Goal: Task Accomplishment & Management: Manage account settings

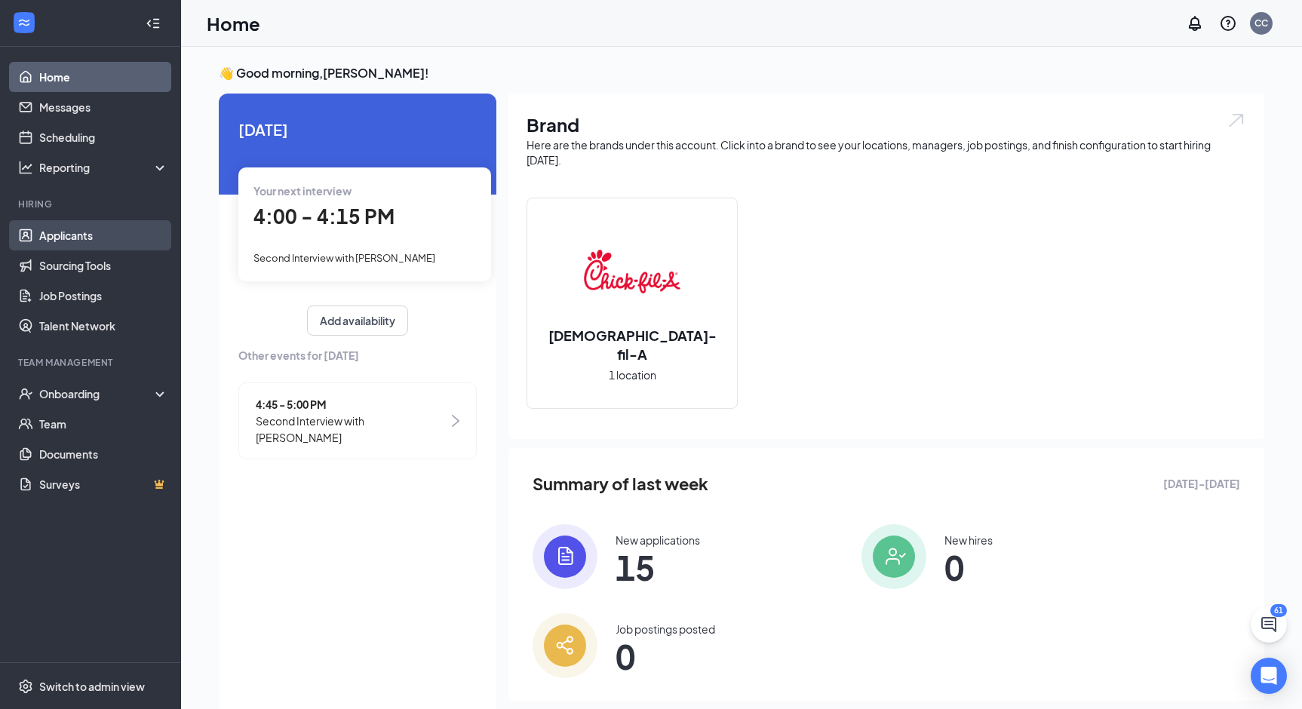
click at [118, 247] on link "Applicants" at bounding box center [103, 235] width 129 height 30
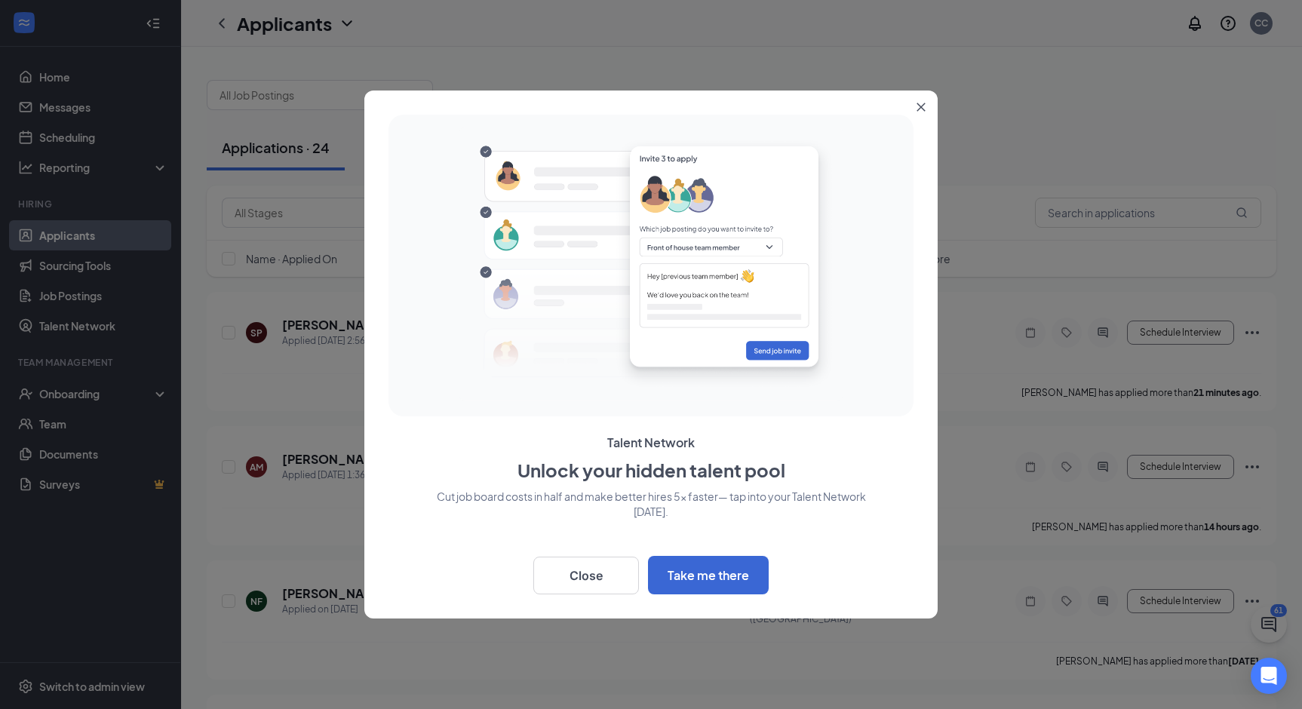
click at [922, 110] on icon "Close" at bounding box center [920, 107] width 9 height 9
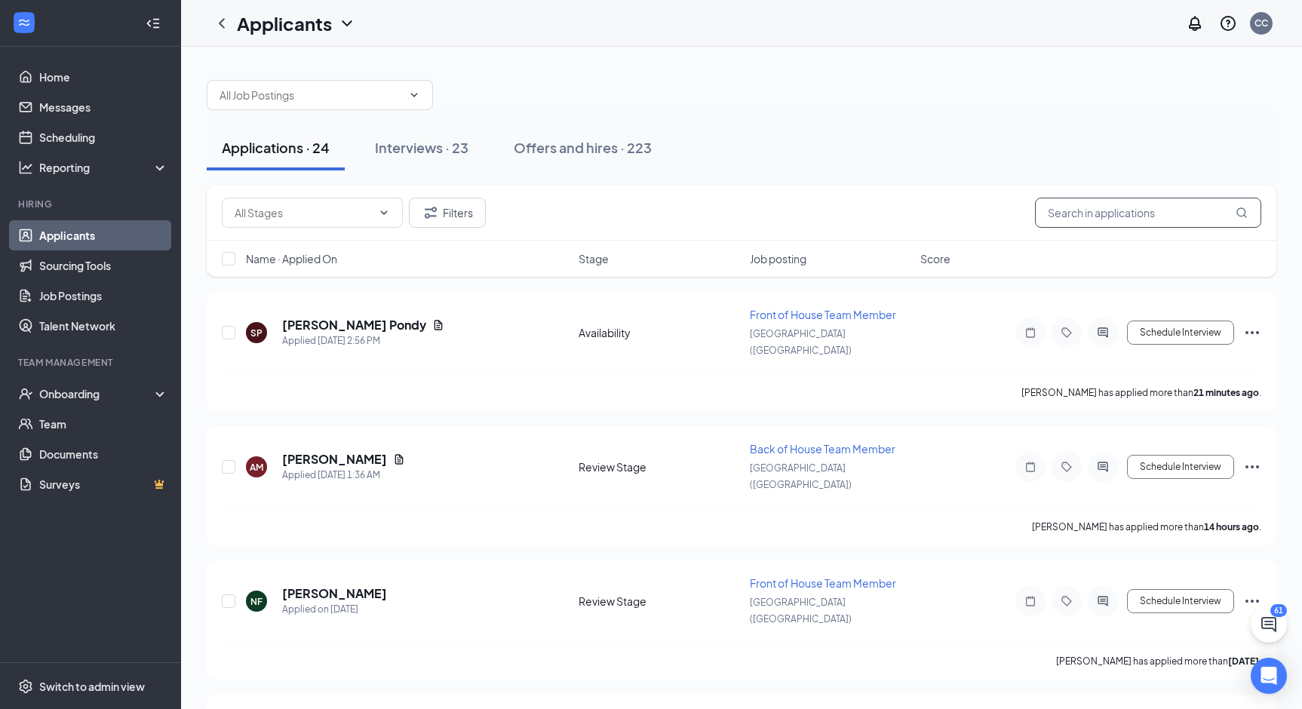
click at [1158, 219] on input "text" at bounding box center [1148, 213] width 226 height 30
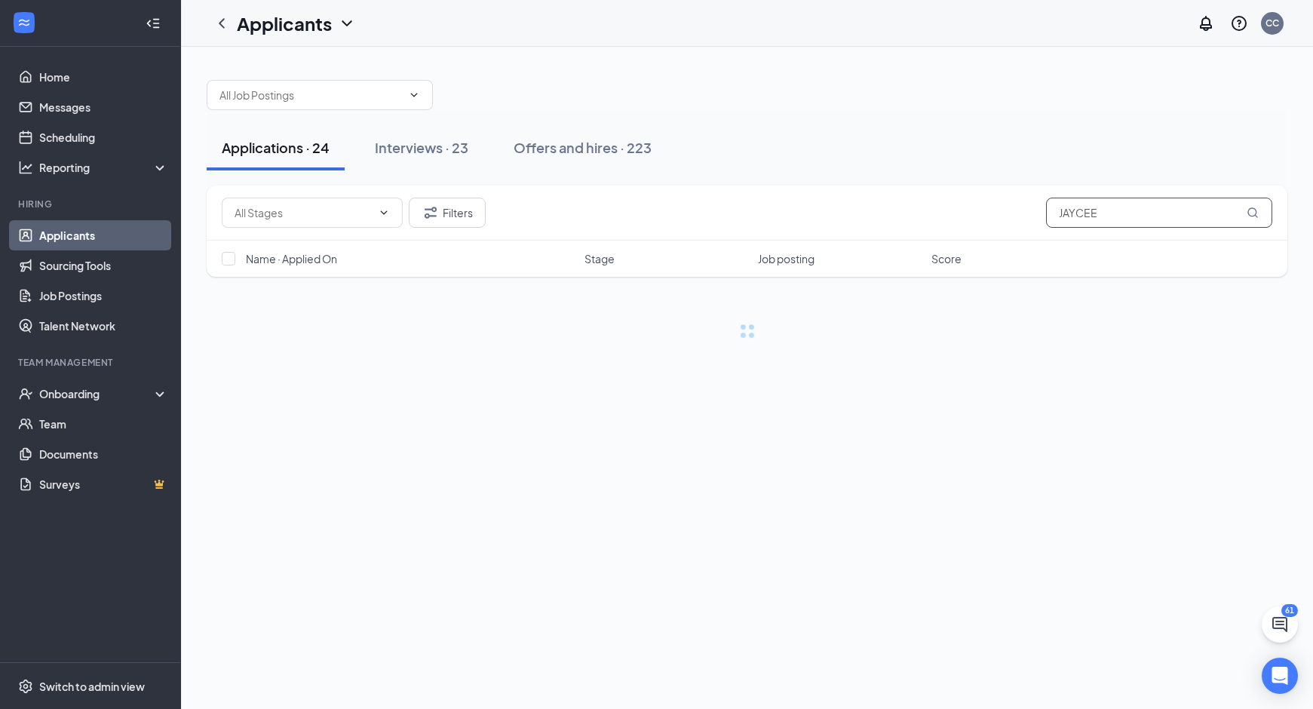
type input "JAYCEE"
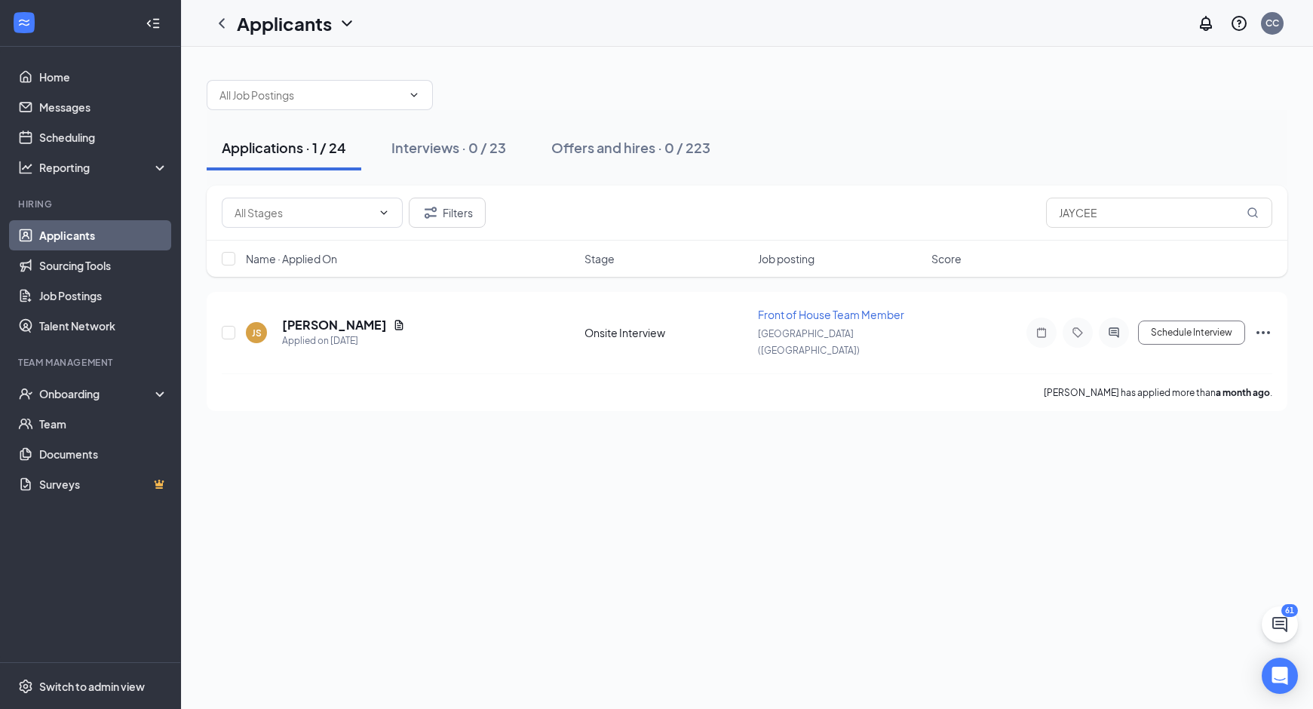
click at [942, 524] on div "Applications · 1 / 24 Interviews · 0 / 23 Offers and hires · 0 / 223 Filters JA…" at bounding box center [747, 378] width 1132 height 662
drag, startPoint x: 939, startPoint y: 526, endPoint x: 794, endPoint y: 541, distance: 145.6
click at [794, 541] on div "Applications · 1 / 24 Interviews · 0 / 23 Offers and hires · 0 / 223 Filters JA…" at bounding box center [747, 378] width 1132 height 662
drag, startPoint x: 1122, startPoint y: 207, endPoint x: 1044, endPoint y: 209, distance: 78.4
click at [1045, 209] on div "Filters JAYCEE" at bounding box center [747, 213] width 1051 height 30
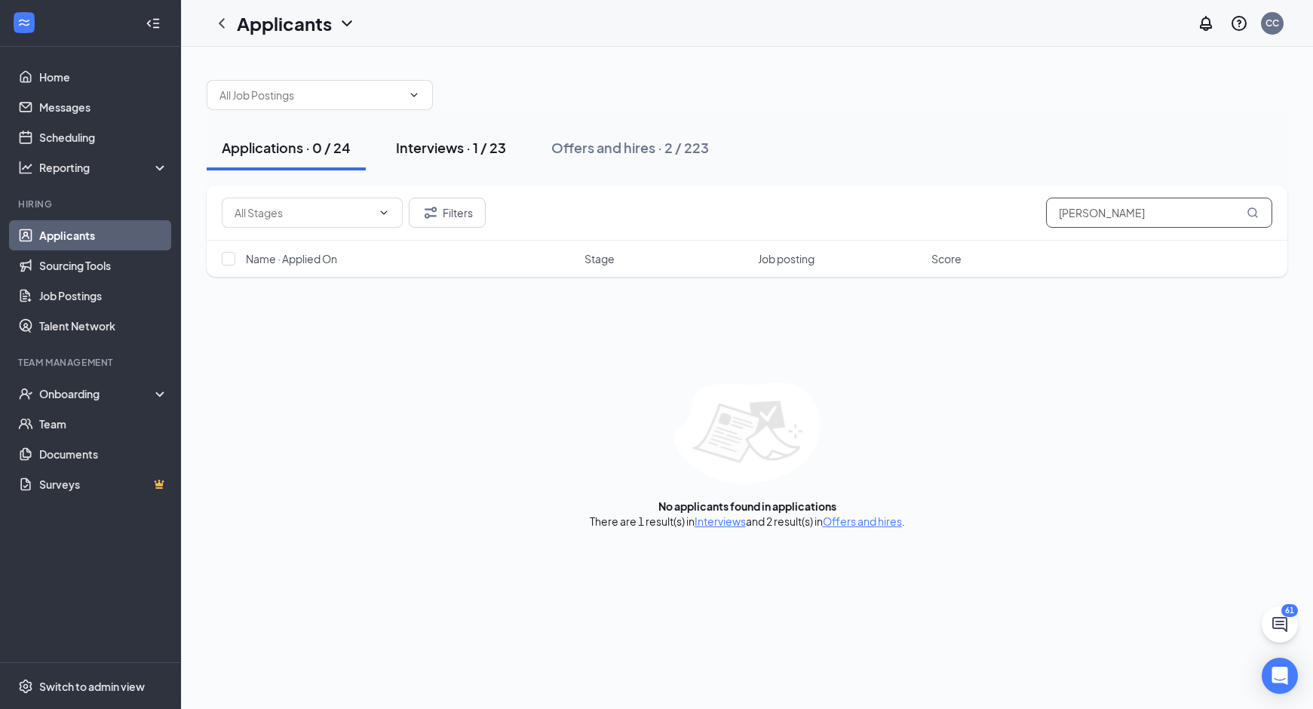
type input "[PERSON_NAME]"
click at [478, 146] on div "Interviews · 1 / 23" at bounding box center [451, 147] width 110 height 19
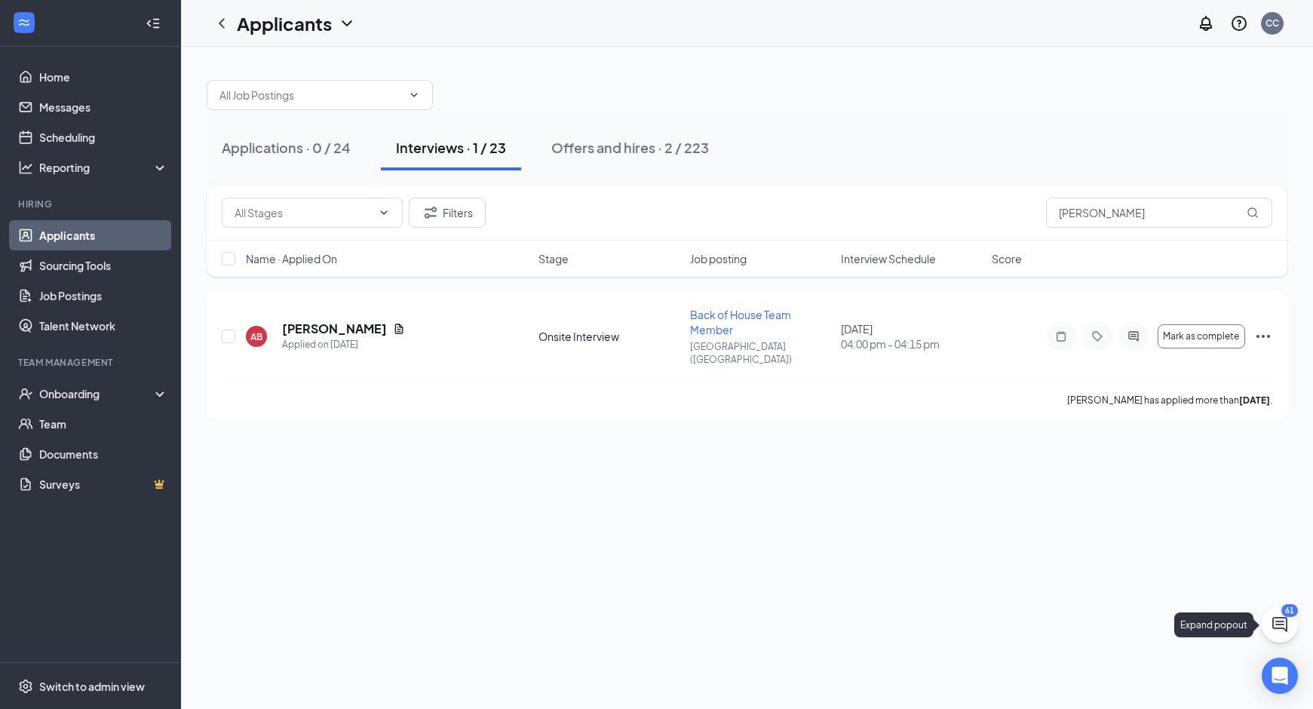
click at [1280, 617] on icon "ChatActive" at bounding box center [1279, 624] width 15 height 15
click at [1179, 692] on icon "ChevronUp" at bounding box center [1178, 690] width 18 height 18
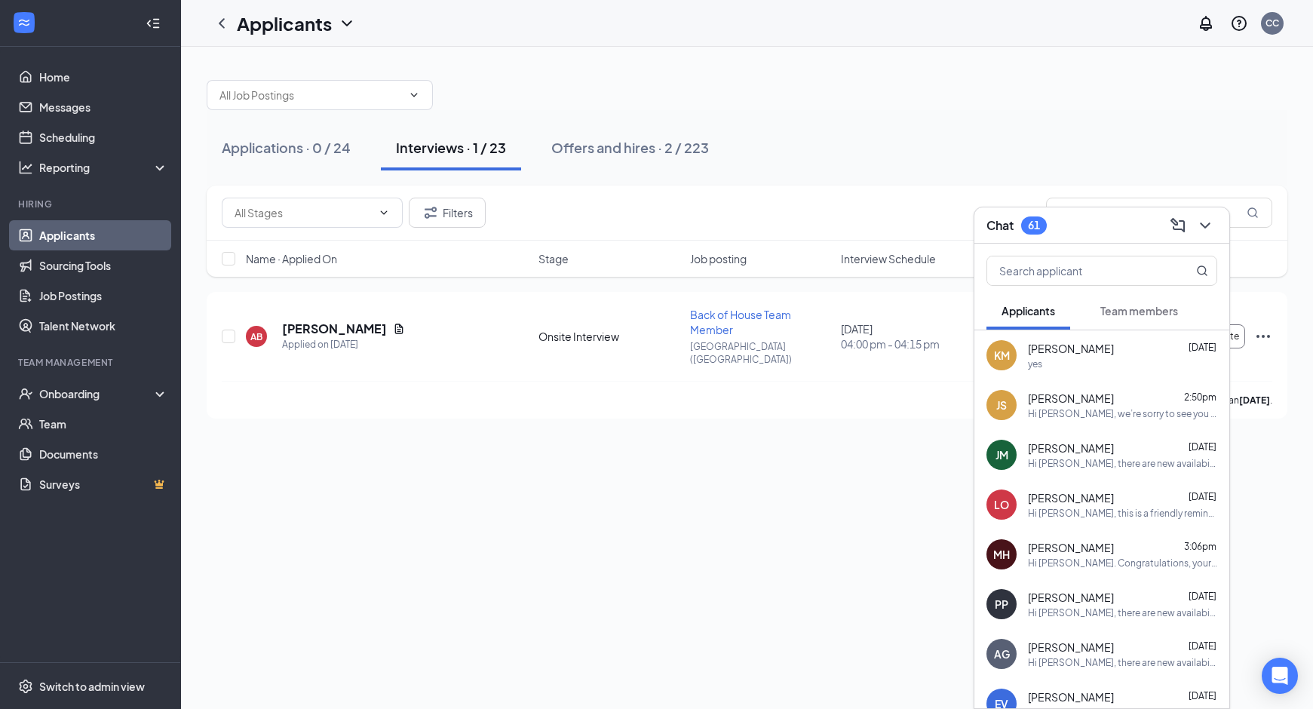
click at [1111, 410] on div "Hi [PERSON_NAME], we’re sorry to see you go! Your meeting with [DEMOGRAPHIC_DAT…" at bounding box center [1122, 413] width 189 height 13
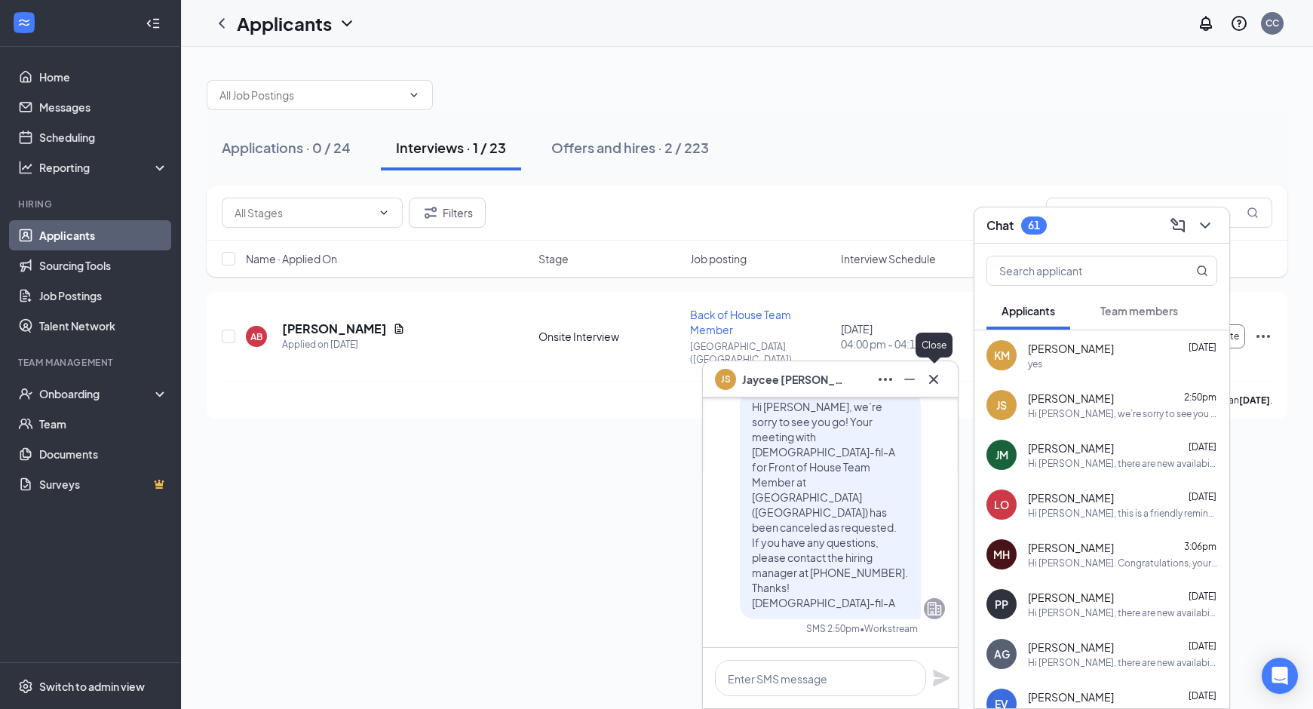
click at [937, 380] on icon "Cross" at bounding box center [934, 379] width 18 height 18
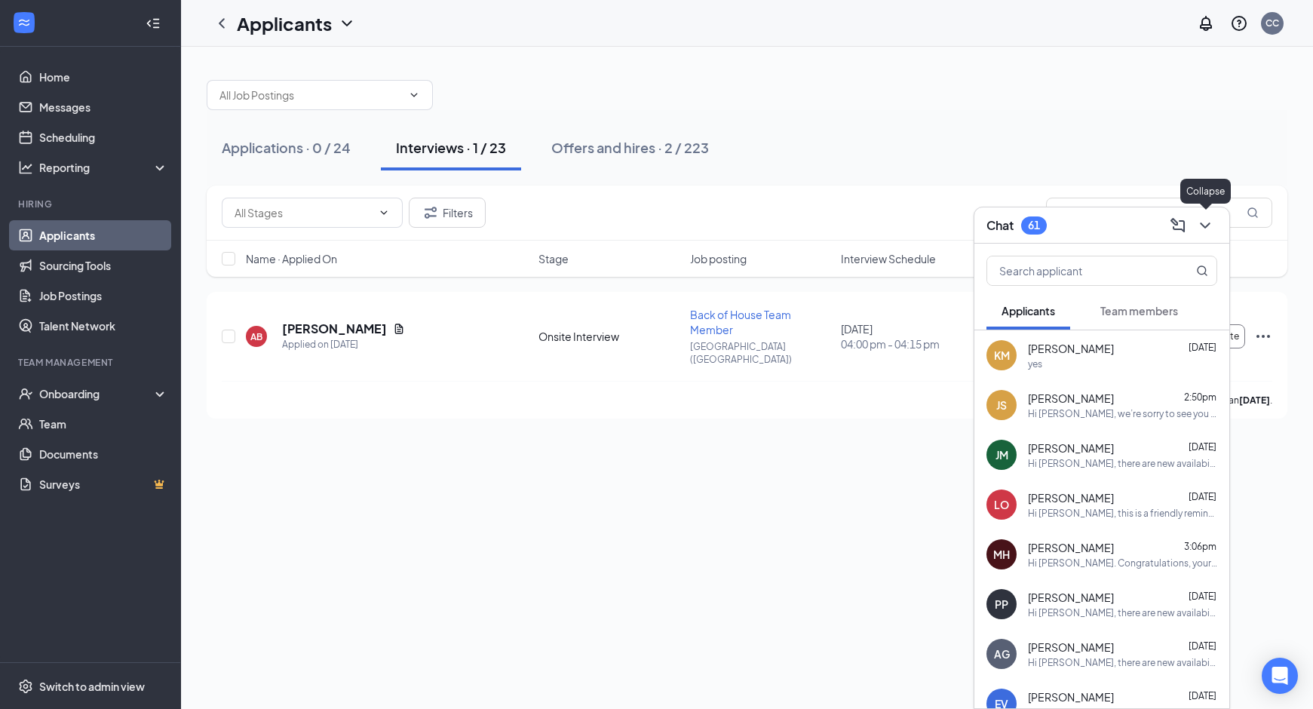
click at [1199, 229] on icon "ChevronDown" at bounding box center [1205, 225] width 18 height 18
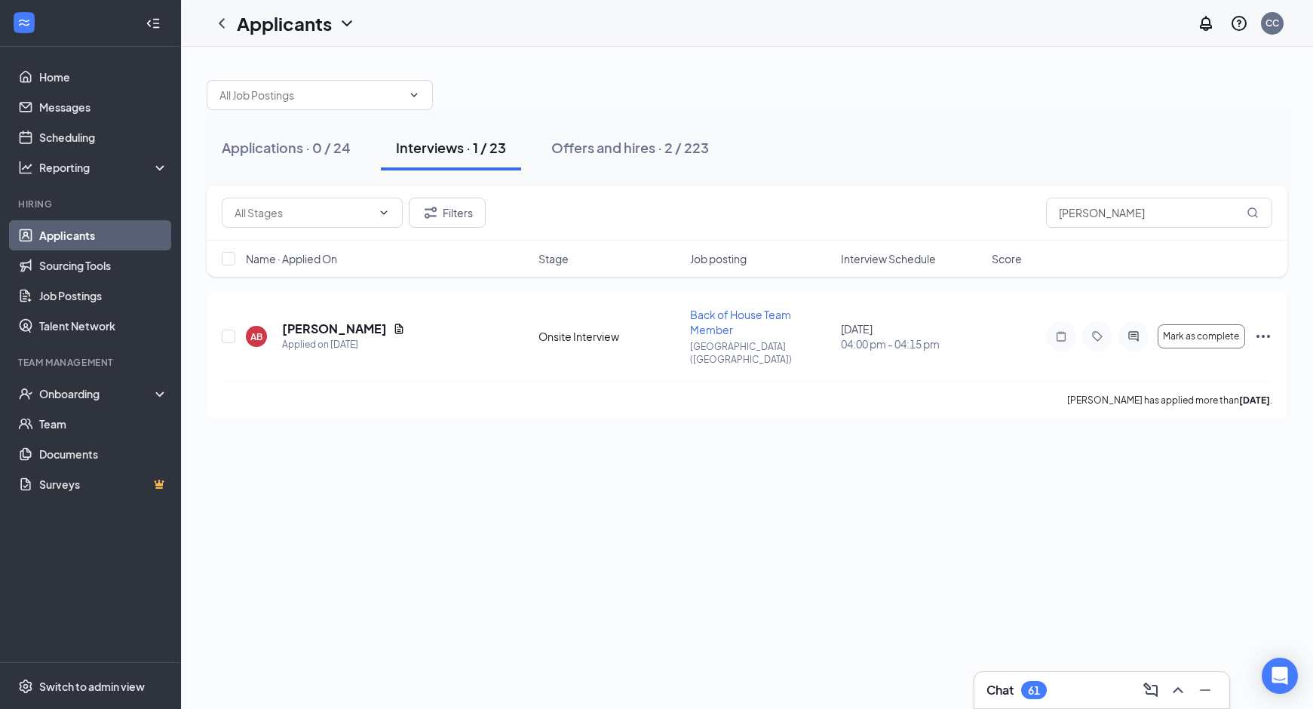
drag, startPoint x: 990, startPoint y: 526, endPoint x: 967, endPoint y: 543, distance: 29.1
click at [990, 526] on div "Applications · 0 / 24 Interviews · 1 / 23 Offers and hires · 2 / 223 Filters [P…" at bounding box center [747, 378] width 1132 height 662
drag, startPoint x: 944, startPoint y: 551, endPoint x: 795, endPoint y: 552, distance: 149.3
click at [805, 560] on div "Applications · 0 / 24 Interviews · 1 / 23 Offers and hires · 2 / 223 Filters [P…" at bounding box center [747, 378] width 1132 height 662
